Goal: Information Seeking & Learning: Learn about a topic

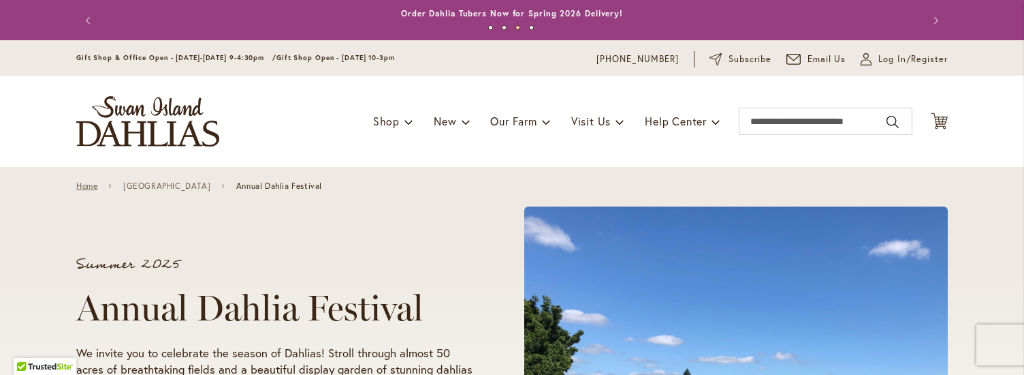
click at [84, 188] on link "Home" at bounding box center [86, 186] width 21 height 10
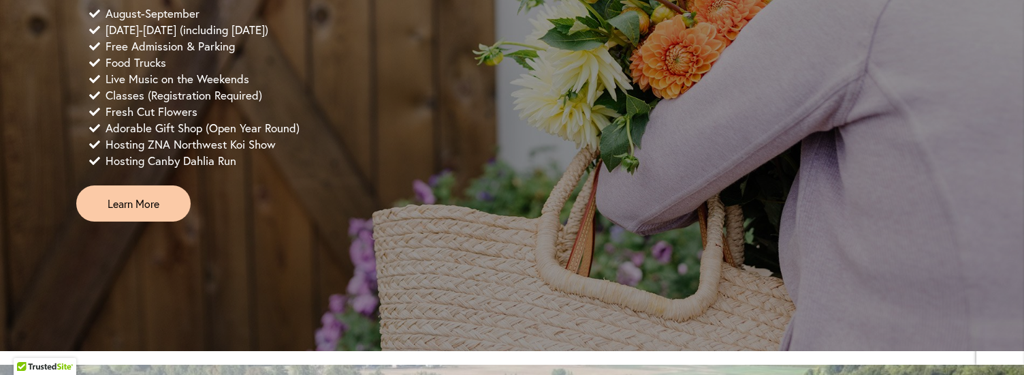
scroll to position [1147, 0]
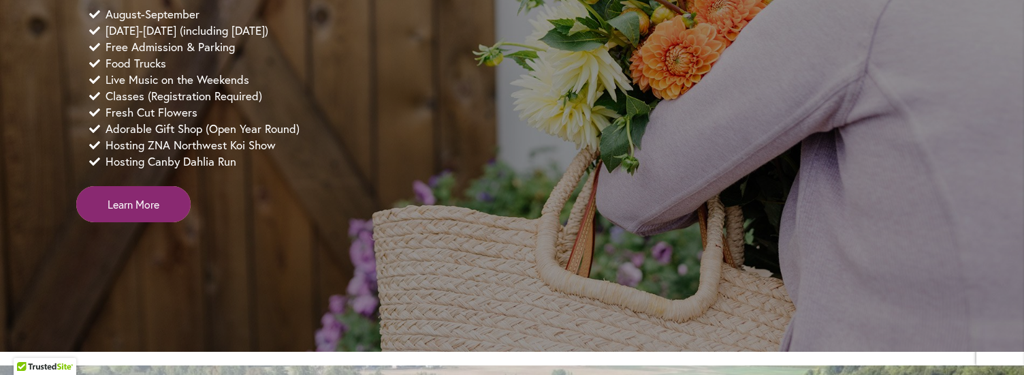
click at [136, 212] on span "Learn More" at bounding box center [134, 204] width 52 height 16
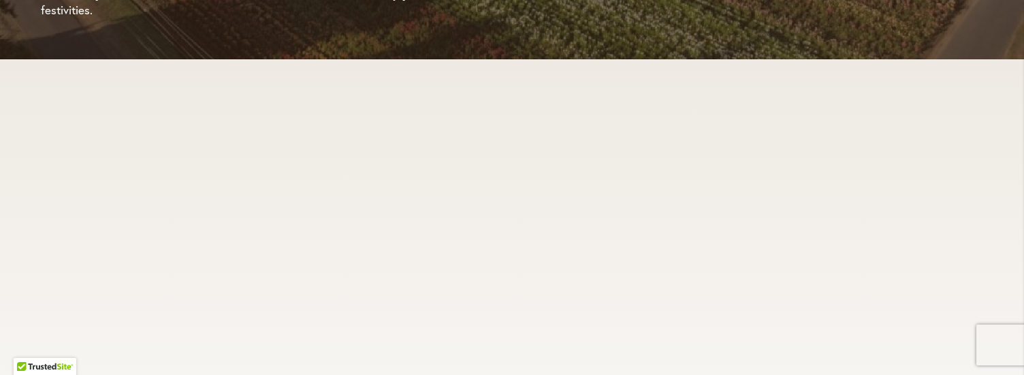
scroll to position [3020, 0]
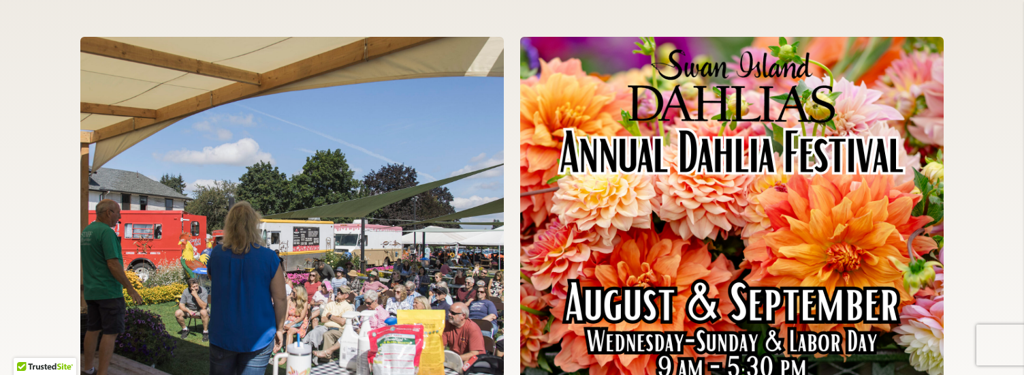
click at [334, 232] on img at bounding box center [292, 241] width 424 height 409
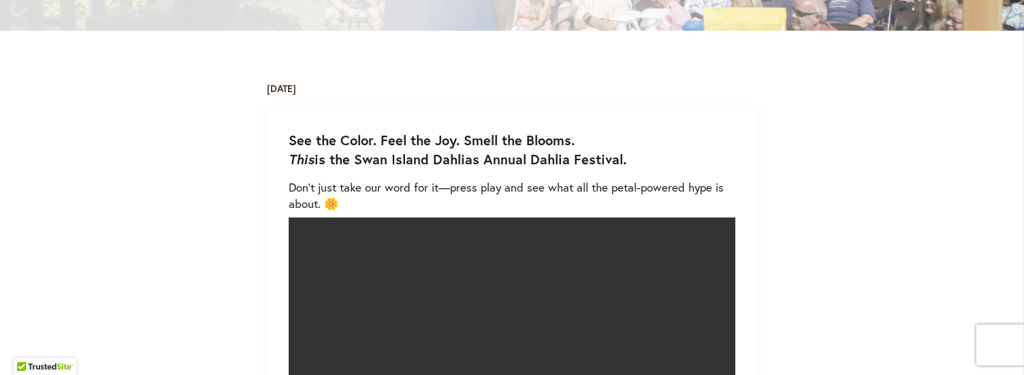
scroll to position [408, 0]
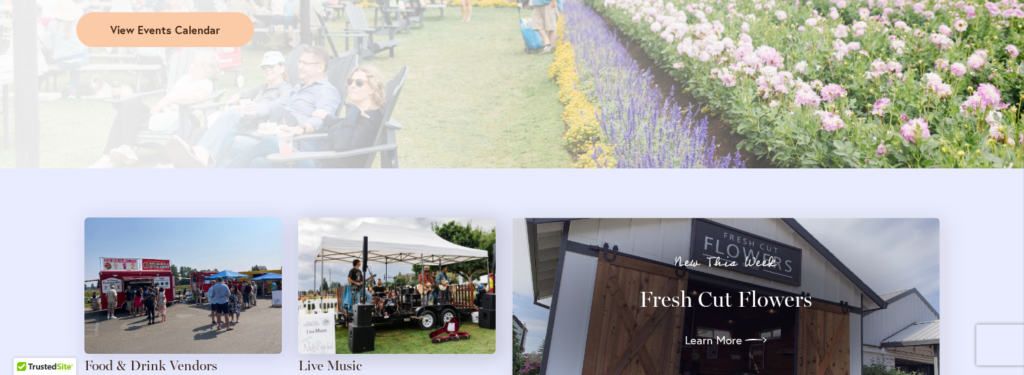
scroll to position [1382, 0]
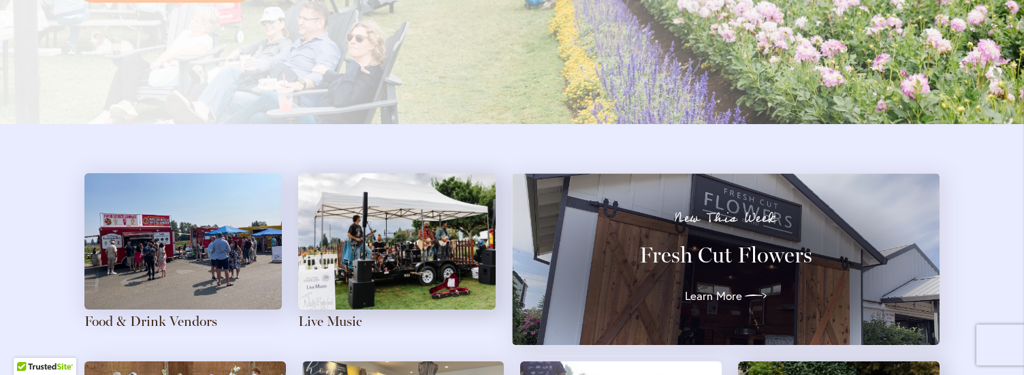
click at [177, 209] on img at bounding box center [183, 241] width 198 height 136
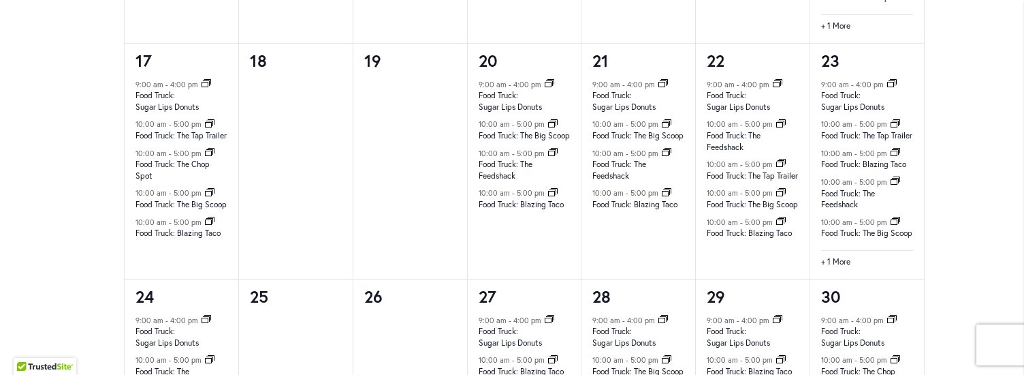
scroll to position [1481, 0]
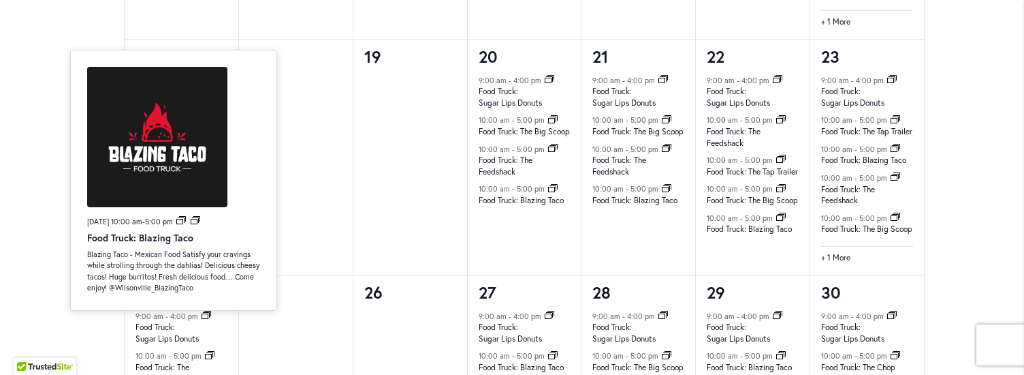
click at [189, 234] on link "Food Truck: Blazing Taco" at bounding box center [178, 228] width 85 height 11
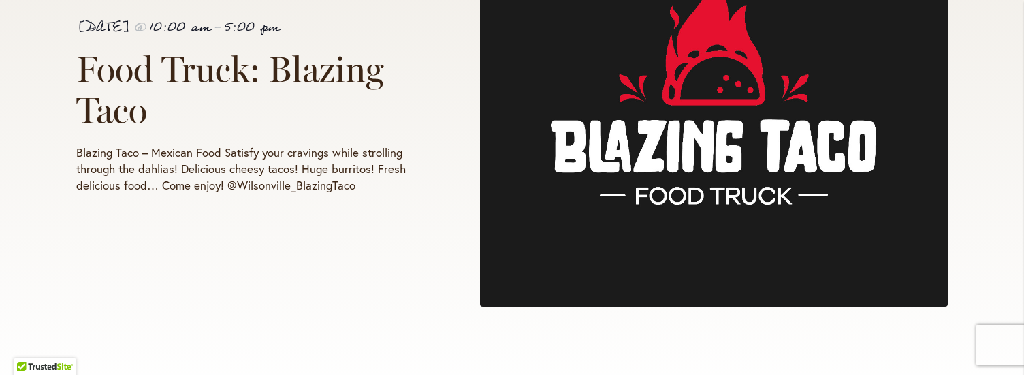
scroll to position [415, 0]
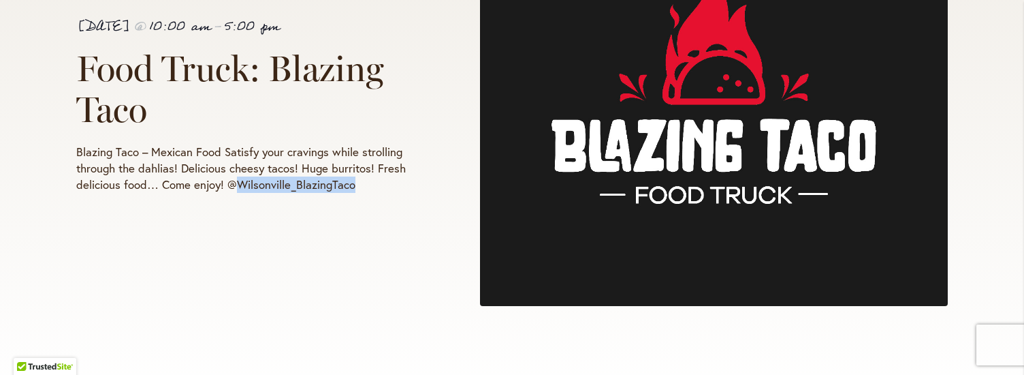
drag, startPoint x: 232, startPoint y: 185, endPoint x: 389, endPoint y: 183, distance: 156.7
click at [397, 183] on p "Blazing Taco – Mexican Food Satisfy your cravings while strolling through the d…" at bounding box center [253, 168] width 354 height 49
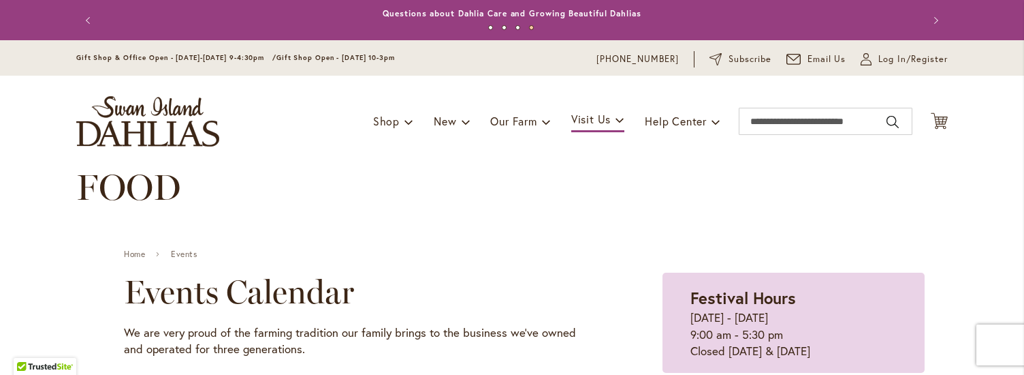
click at [153, 103] on img "store logo" at bounding box center [147, 121] width 143 height 50
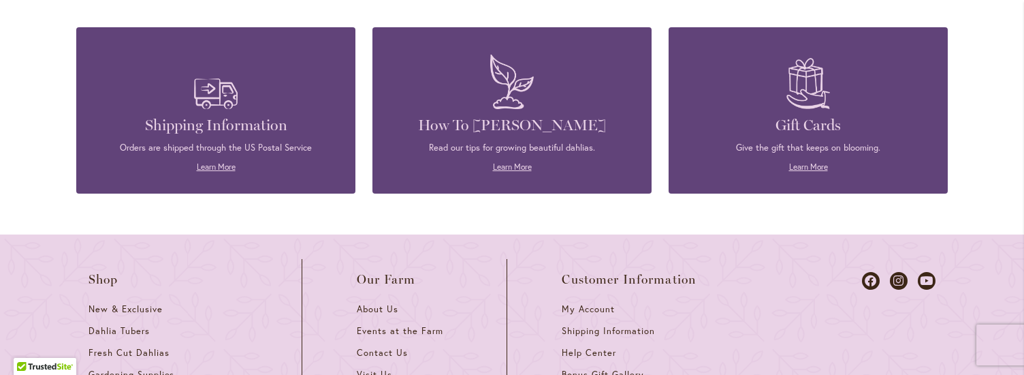
scroll to position [6195, 0]
